Goal: Task Accomplishment & Management: Manage account settings

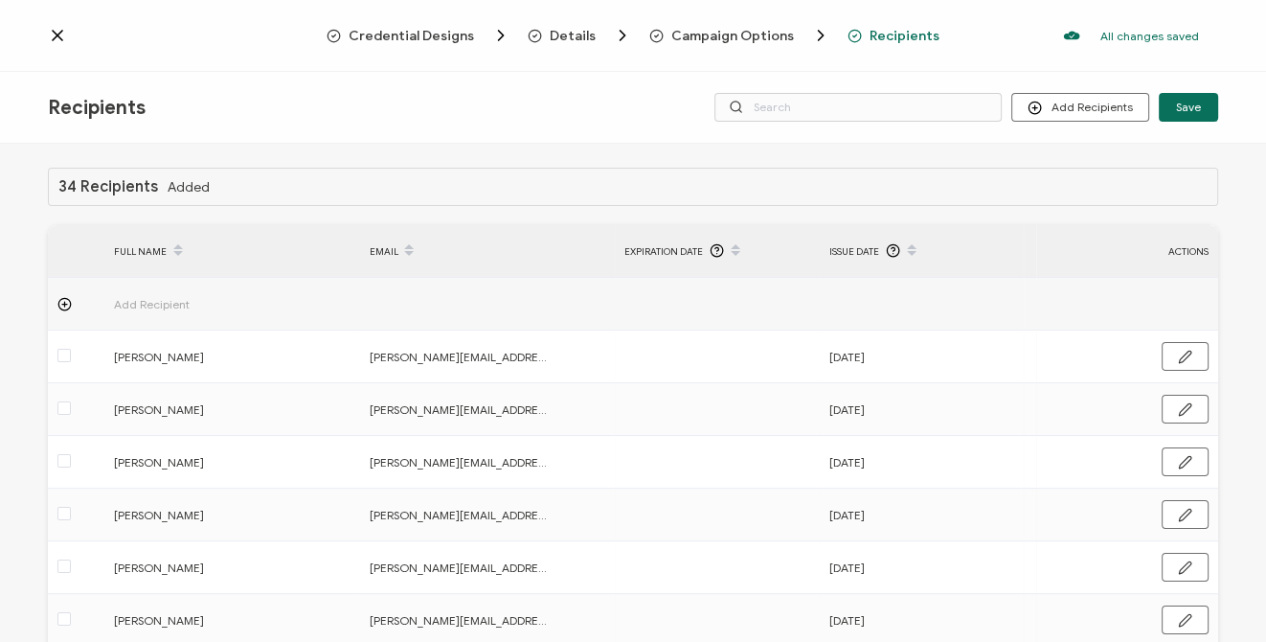
click at [660, 62] on div "Credential Designs Details Campaign Options Recipients All changes saved We sav…" at bounding box center [633, 36] width 1266 height 72
click at [57, 35] on icon at bounding box center [58, 36] width 10 height 10
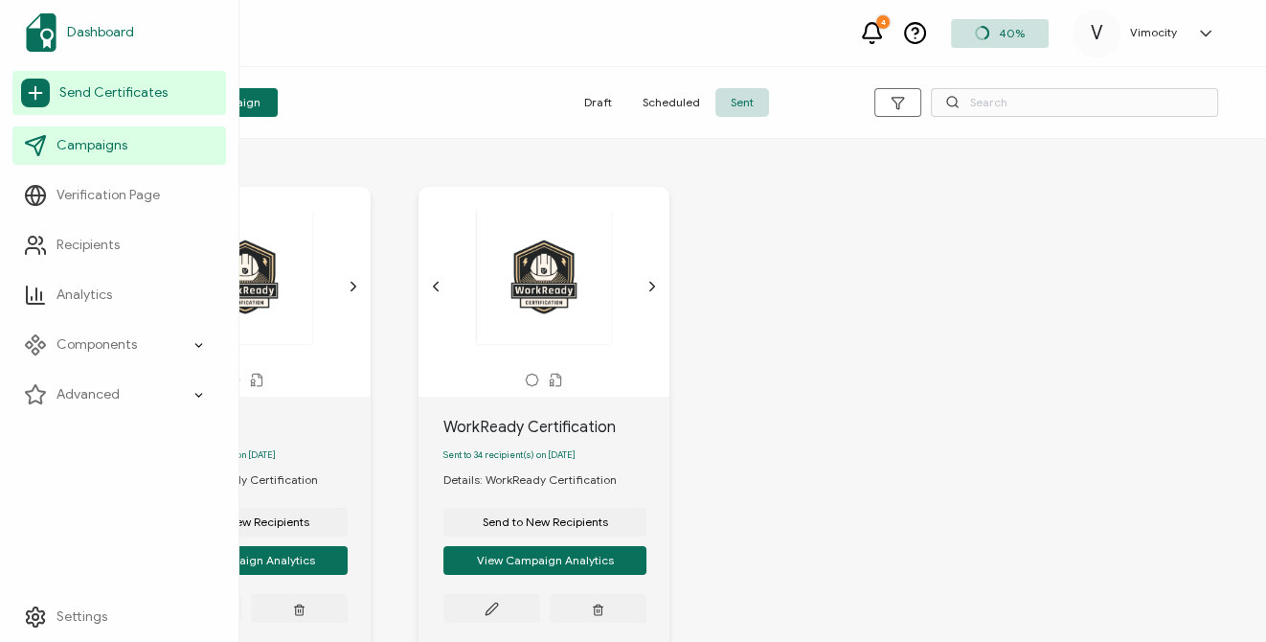
click at [108, 38] on span "Dashboard" at bounding box center [100, 32] width 67 height 19
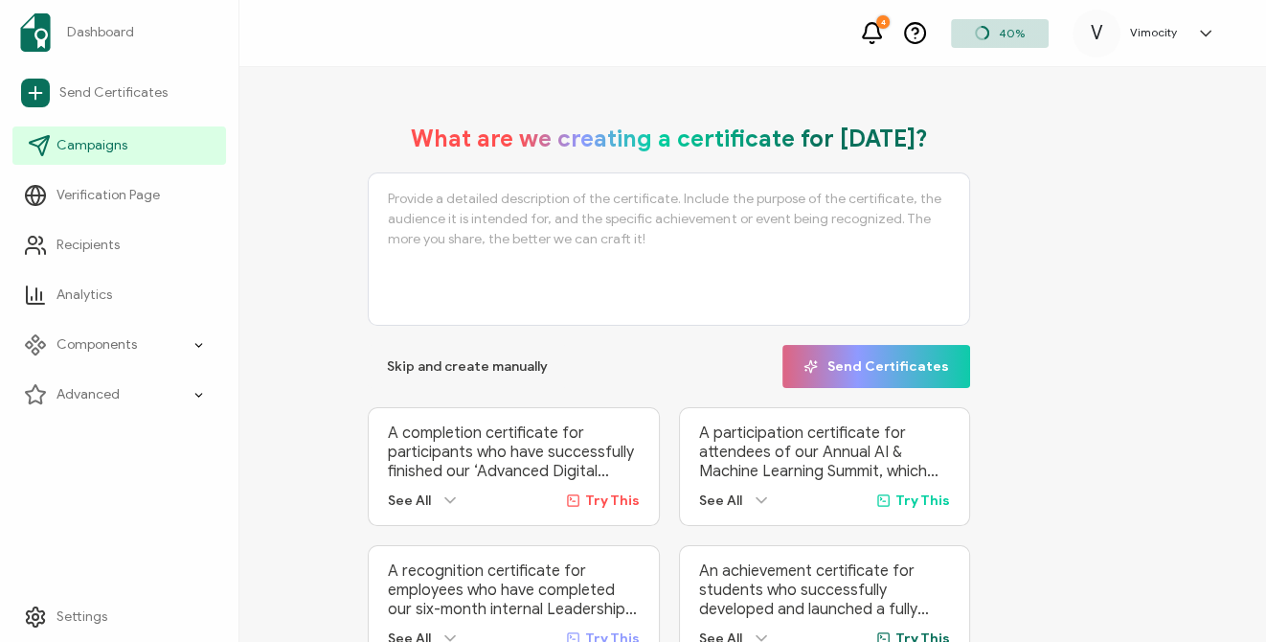
click at [94, 160] on link "Campaigns" at bounding box center [119, 145] width 214 height 38
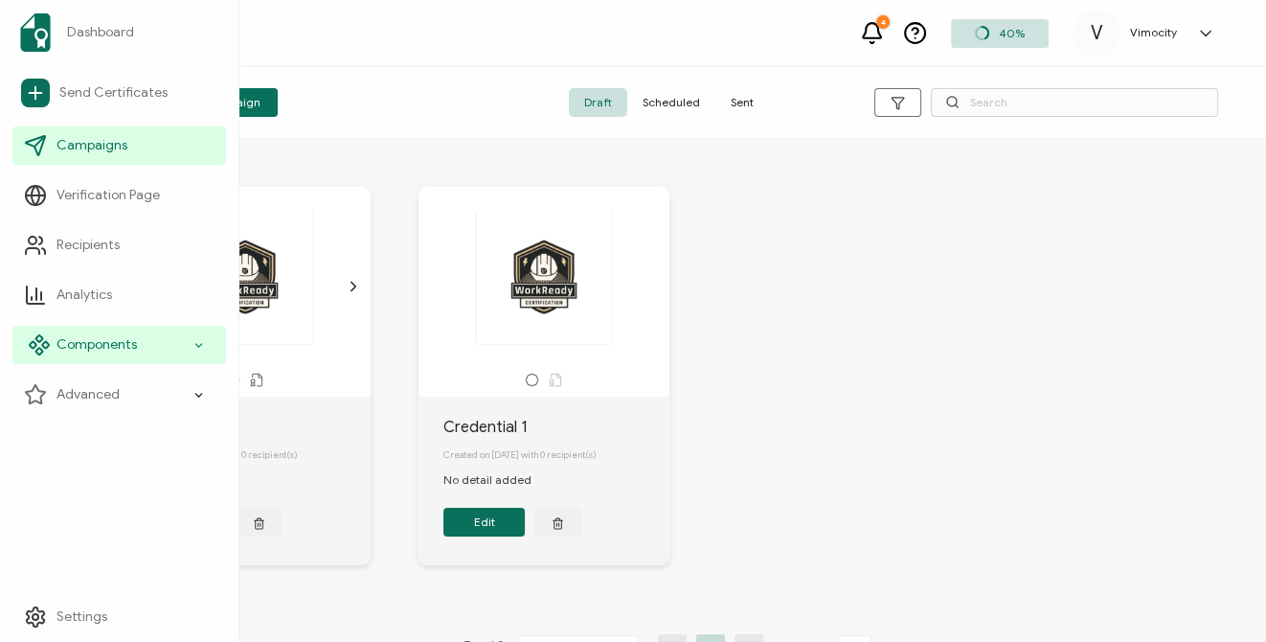
click at [102, 338] on span "Components" at bounding box center [97, 344] width 80 height 19
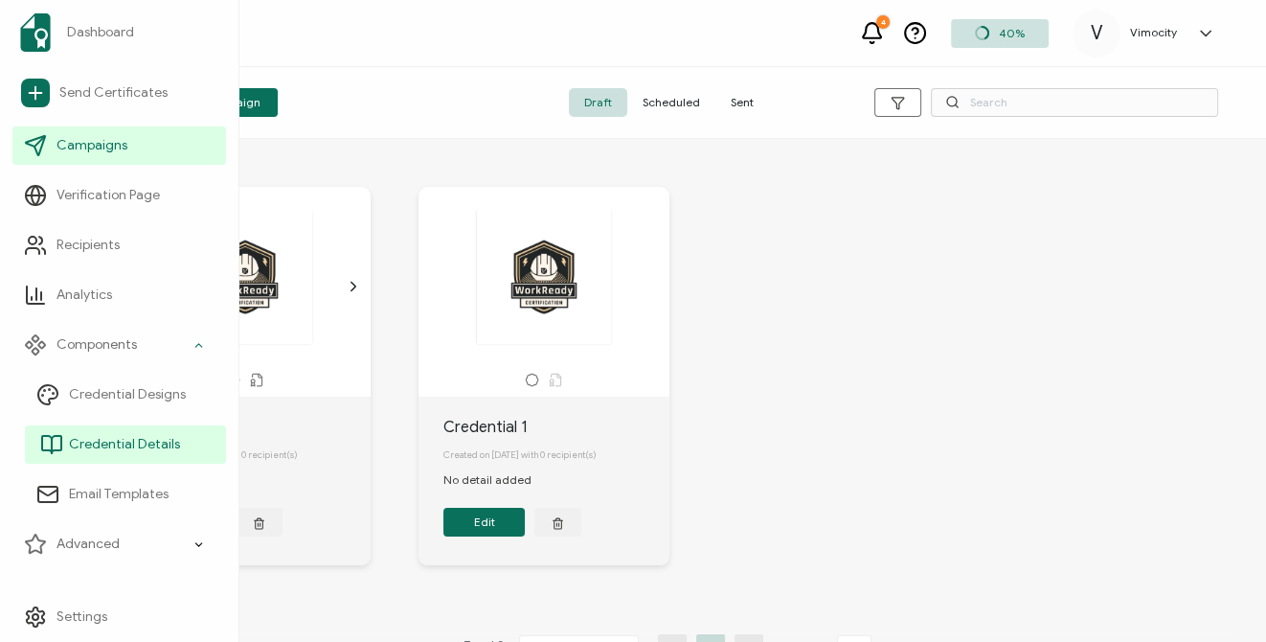
click at [115, 434] on link "Credential Details" at bounding box center [125, 444] width 201 height 38
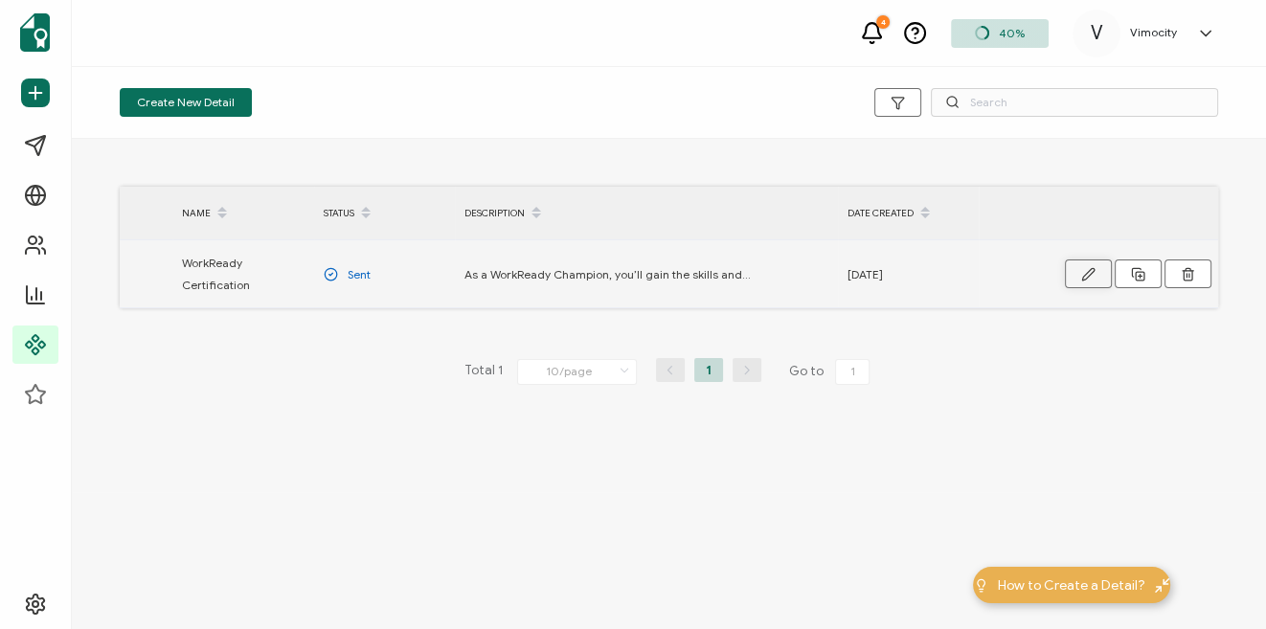
click at [1094, 277] on icon "button" at bounding box center [1088, 274] width 14 height 14
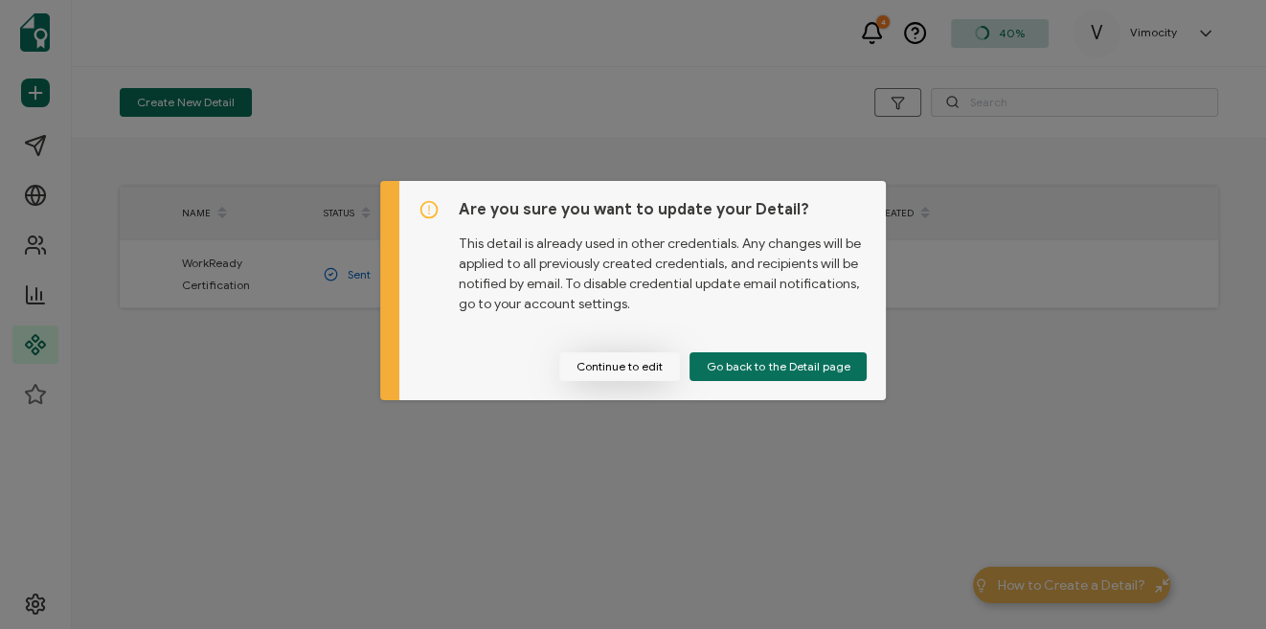
click at [653, 367] on button "Continue to edit" at bounding box center [619, 366] width 121 height 29
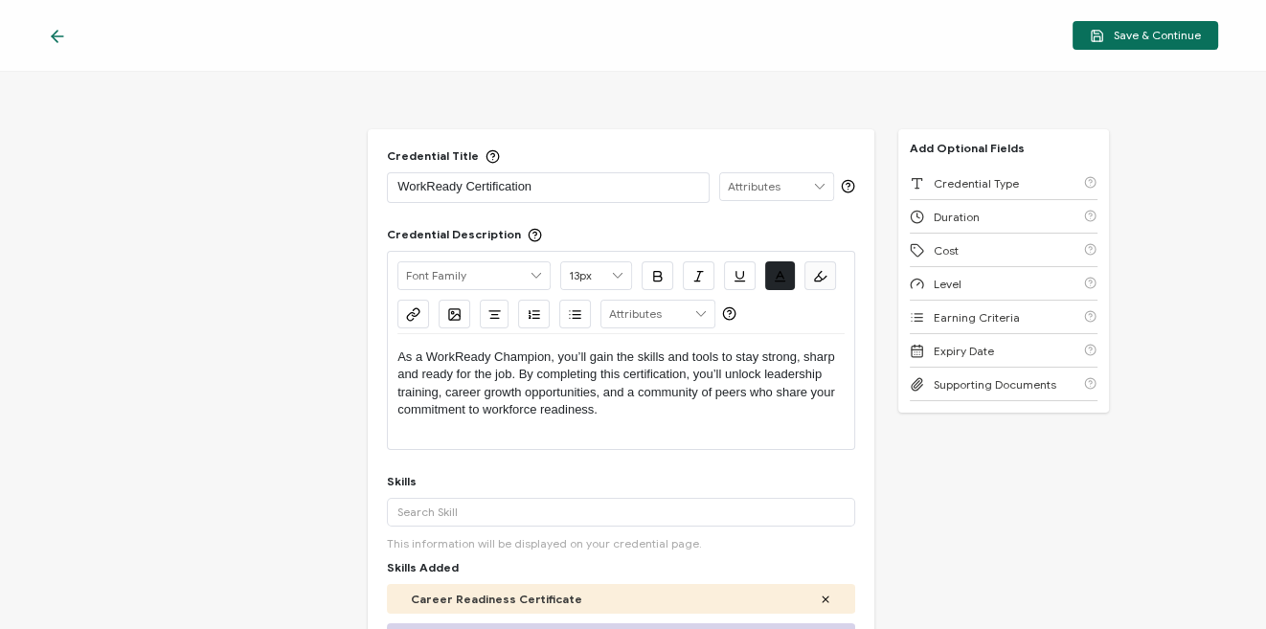
click at [57, 38] on icon at bounding box center [57, 36] width 19 height 19
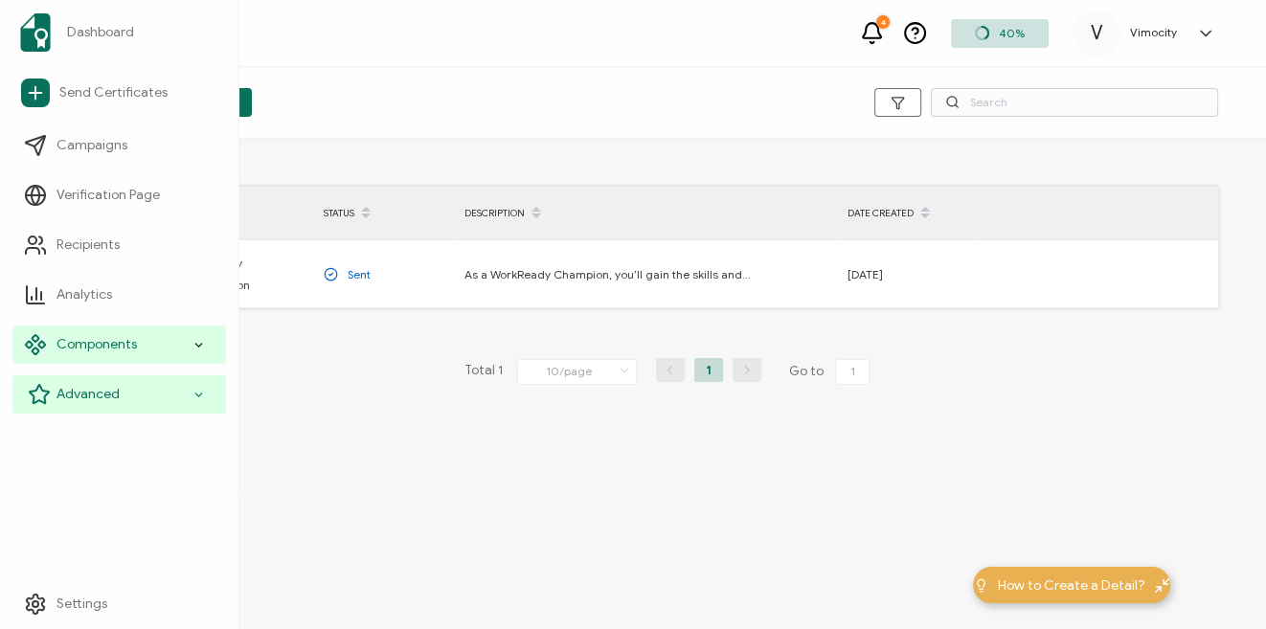
click at [105, 385] on span "Advanced" at bounding box center [88, 394] width 63 height 19
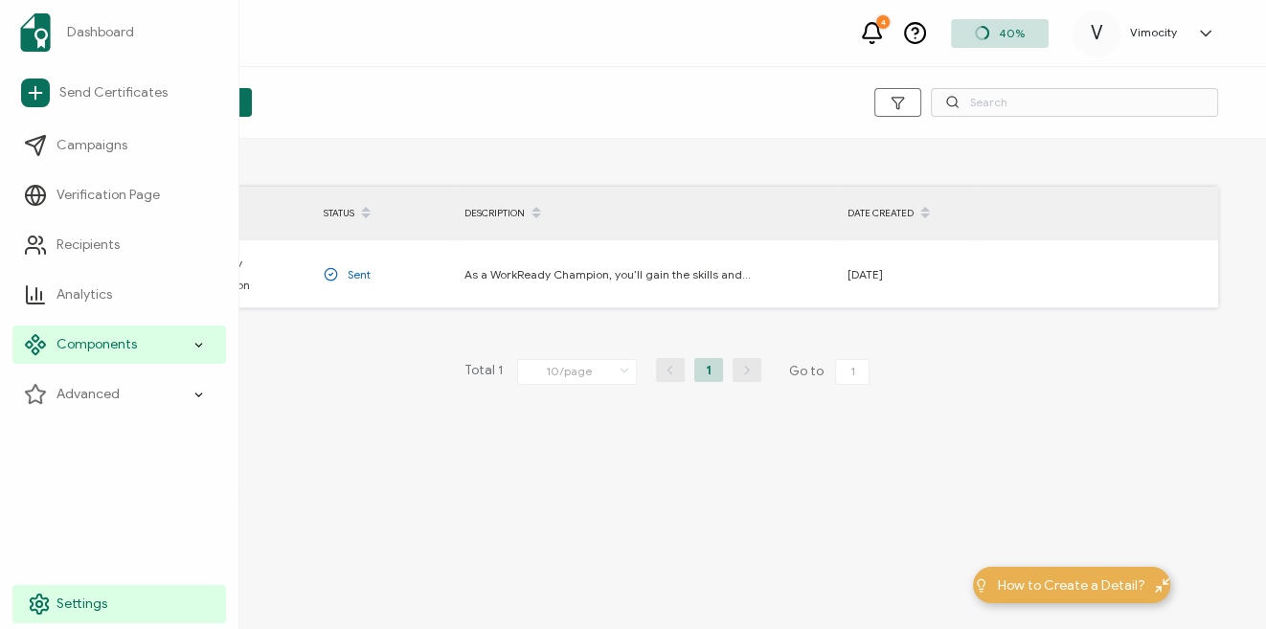
click at [89, 599] on span "Settings" at bounding box center [82, 604] width 51 height 19
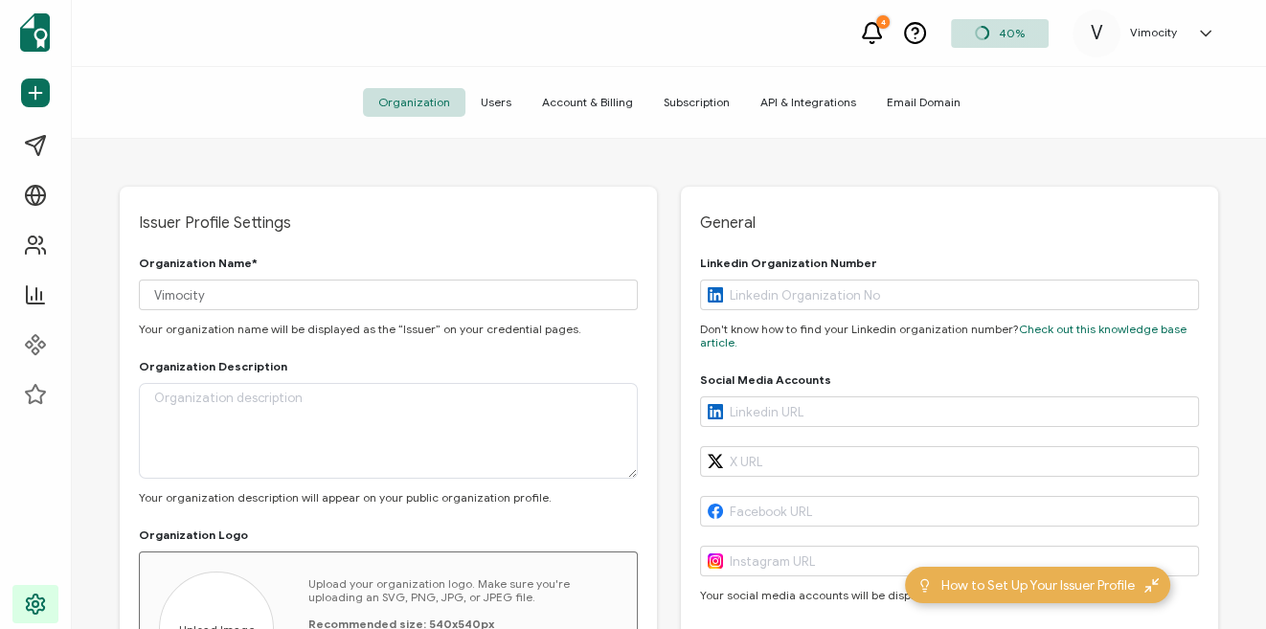
click at [786, 102] on span "API & Integrations" at bounding box center [808, 102] width 126 height 29
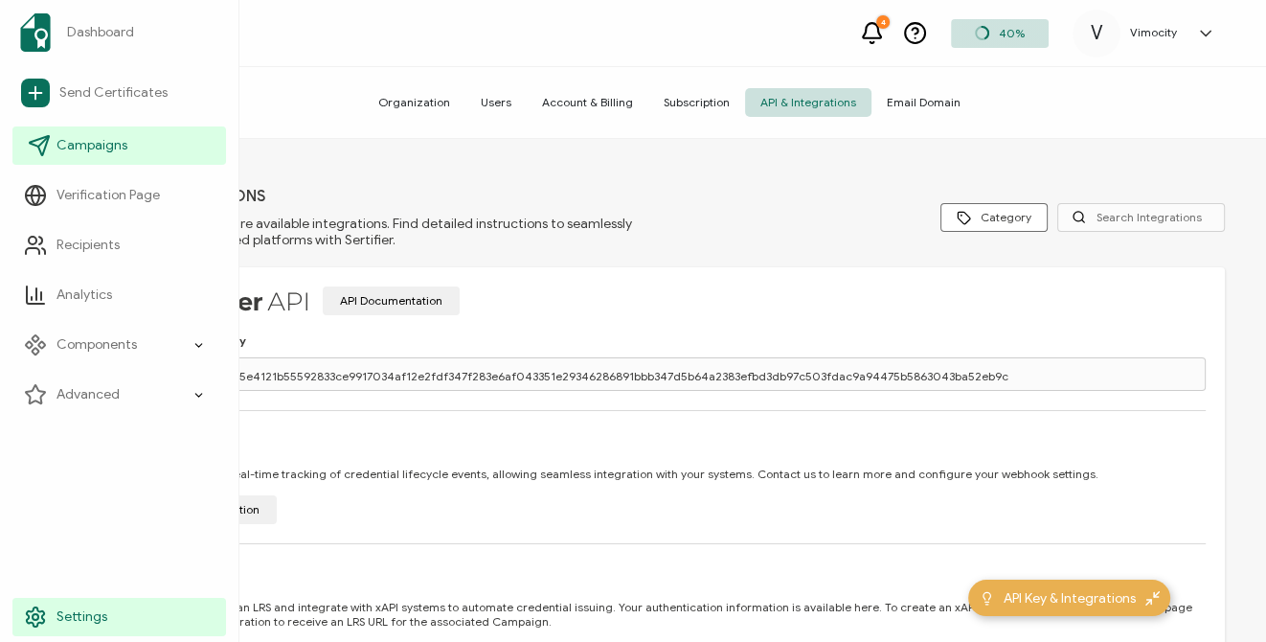
click at [87, 138] on span "Campaigns" at bounding box center [92, 145] width 71 height 19
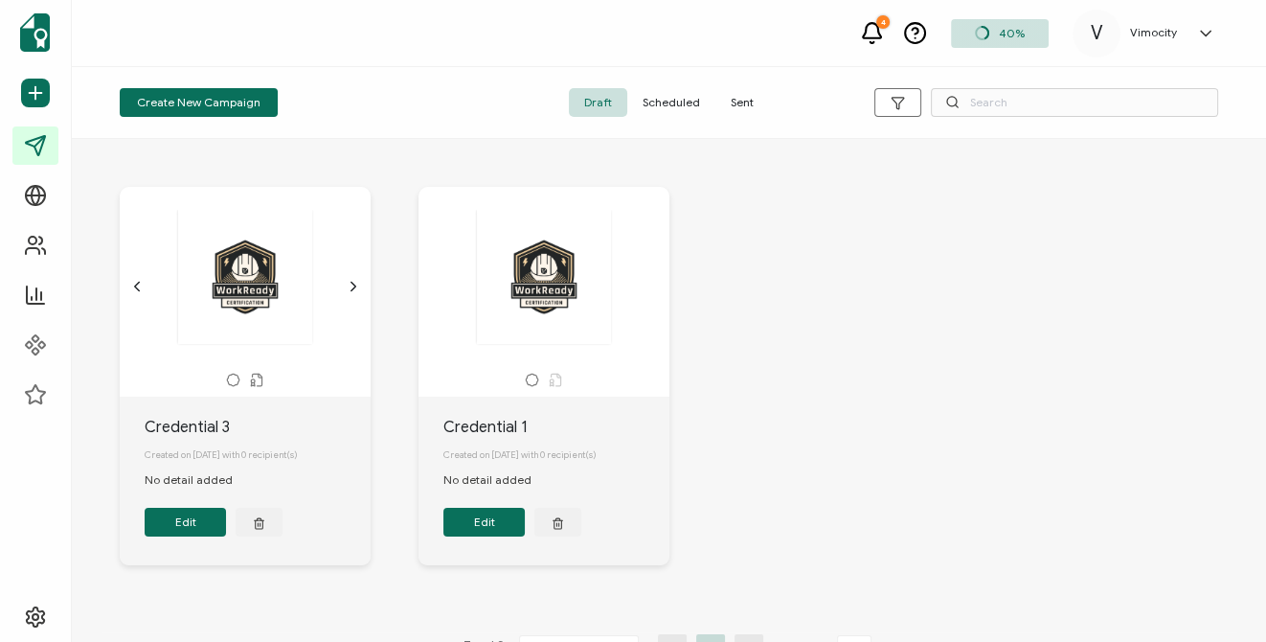
click at [745, 110] on span "Sent" at bounding box center [743, 102] width 54 height 29
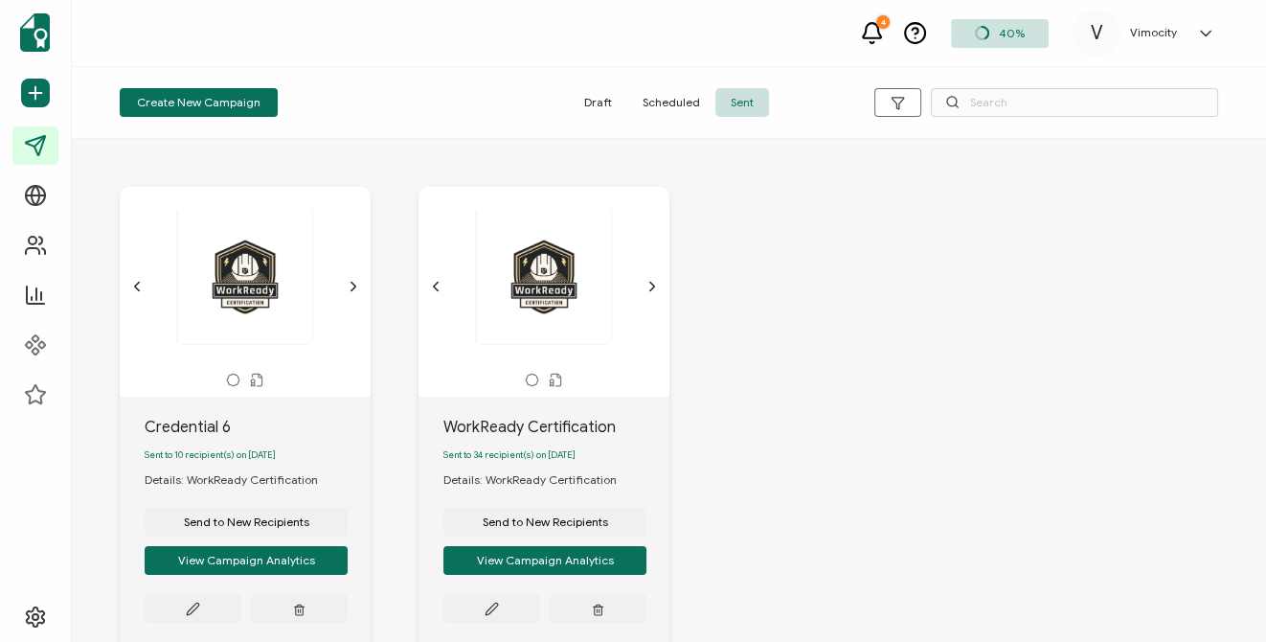
click at [596, 432] on div "WorkReady Certification" at bounding box center [556, 427] width 226 height 23
click at [348, 564] on button "View Campaign Analytics" at bounding box center [246, 560] width 203 height 29
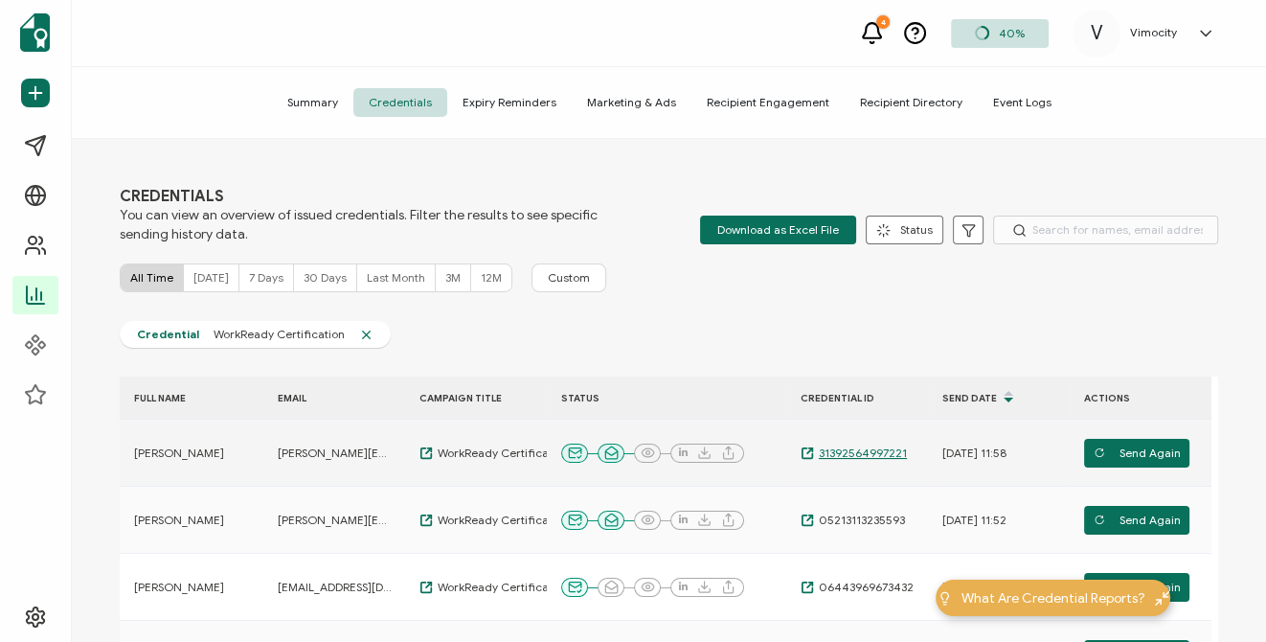
click at [860, 453] on span "31392564997221" at bounding box center [860, 452] width 93 height 15
